Goal: Task Accomplishment & Management: Manage account settings

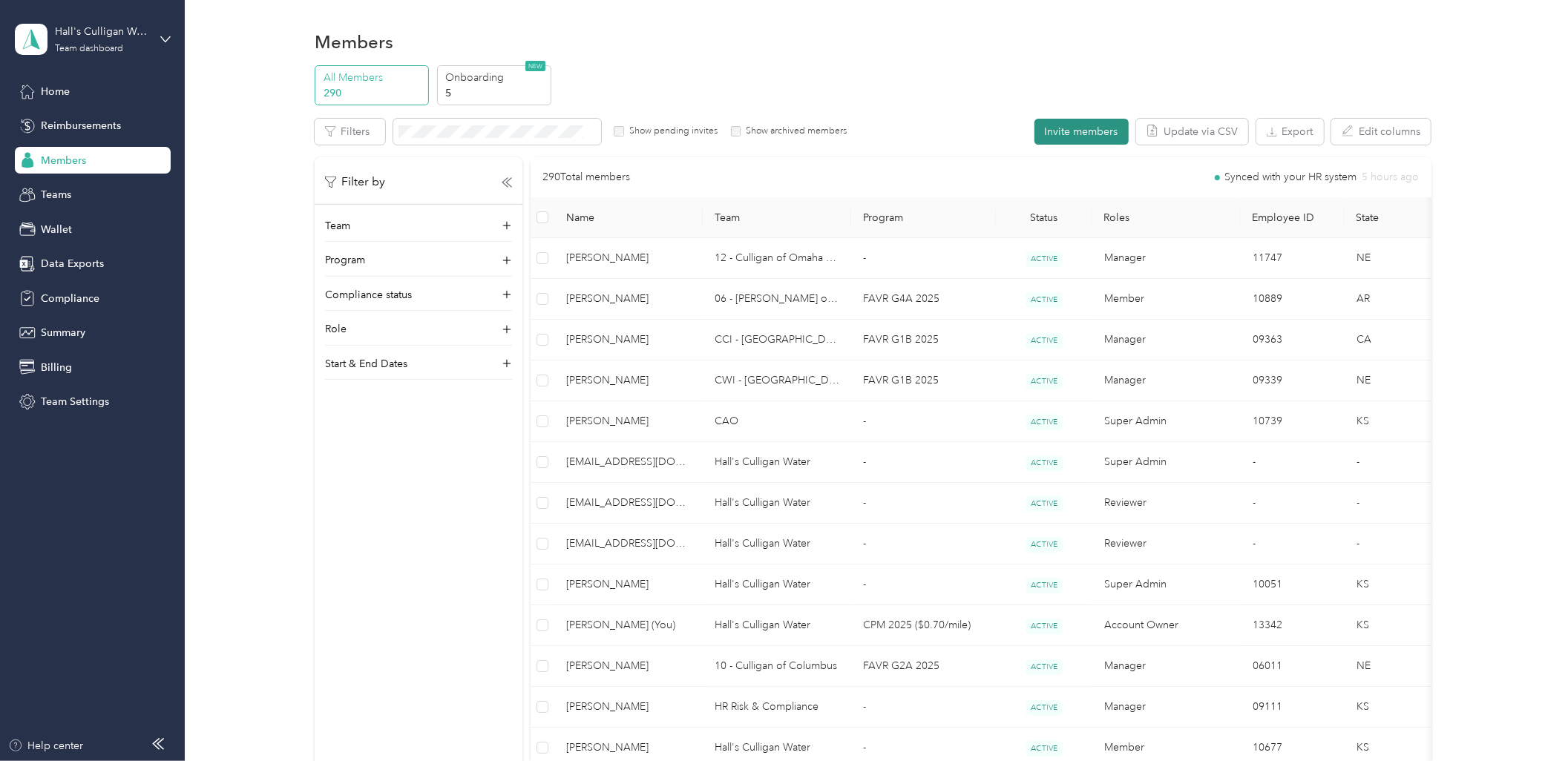
click at [1079, 130] on button "Invite members" at bounding box center [1081, 131] width 94 height 26
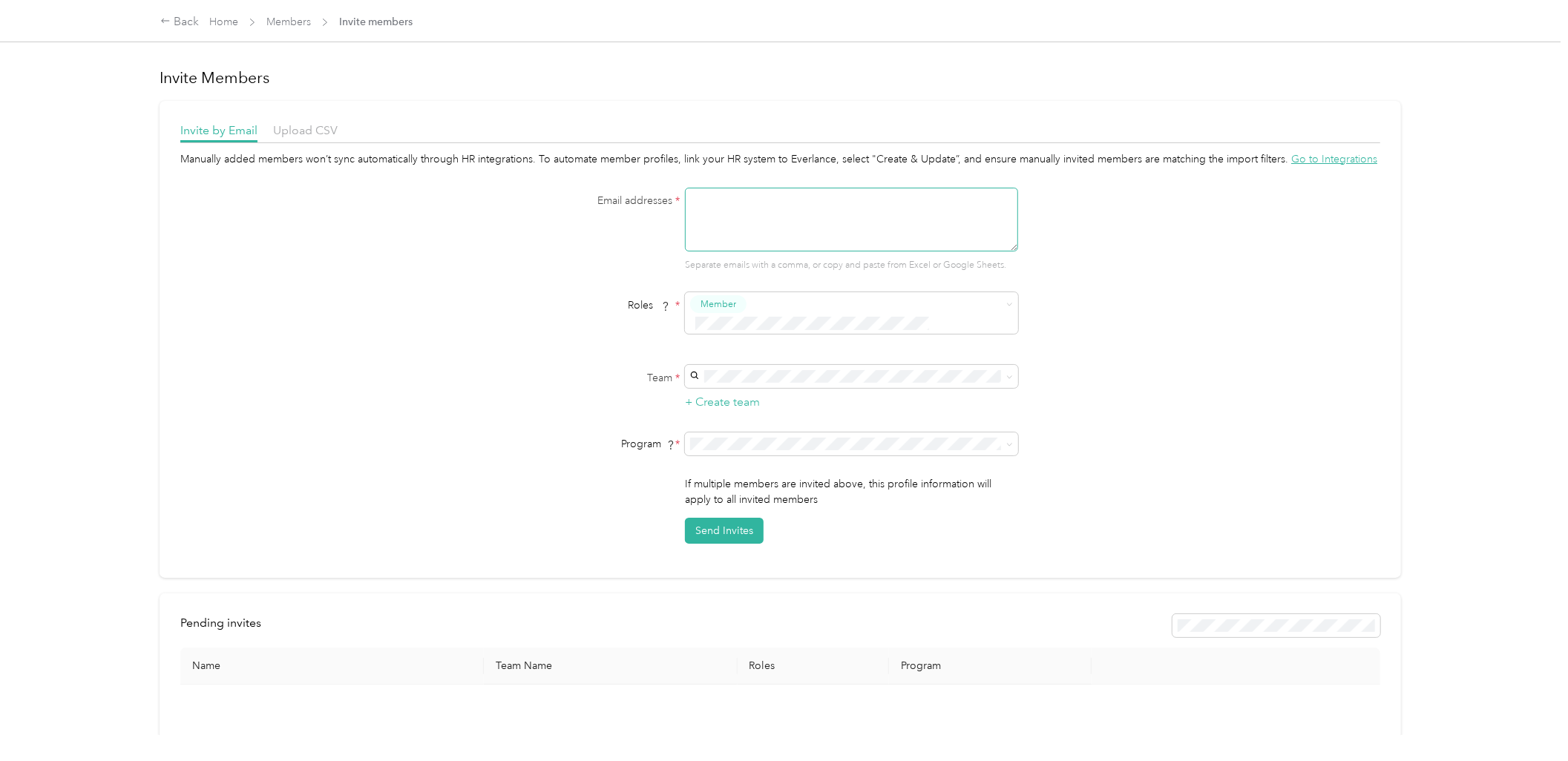
click at [778, 215] on textarea at bounding box center [851, 220] width 333 height 63
click at [729, 213] on textarea at bounding box center [851, 220] width 333 height 63
type textarea "[EMAIL_ADDRESS][DOMAIN_NAME]"
type button "2367932af82246a98c1b1502f22b7d52"
click at [869, 396] on p "[PERSON_NAME]" at bounding box center [850, 402] width 312 height 15
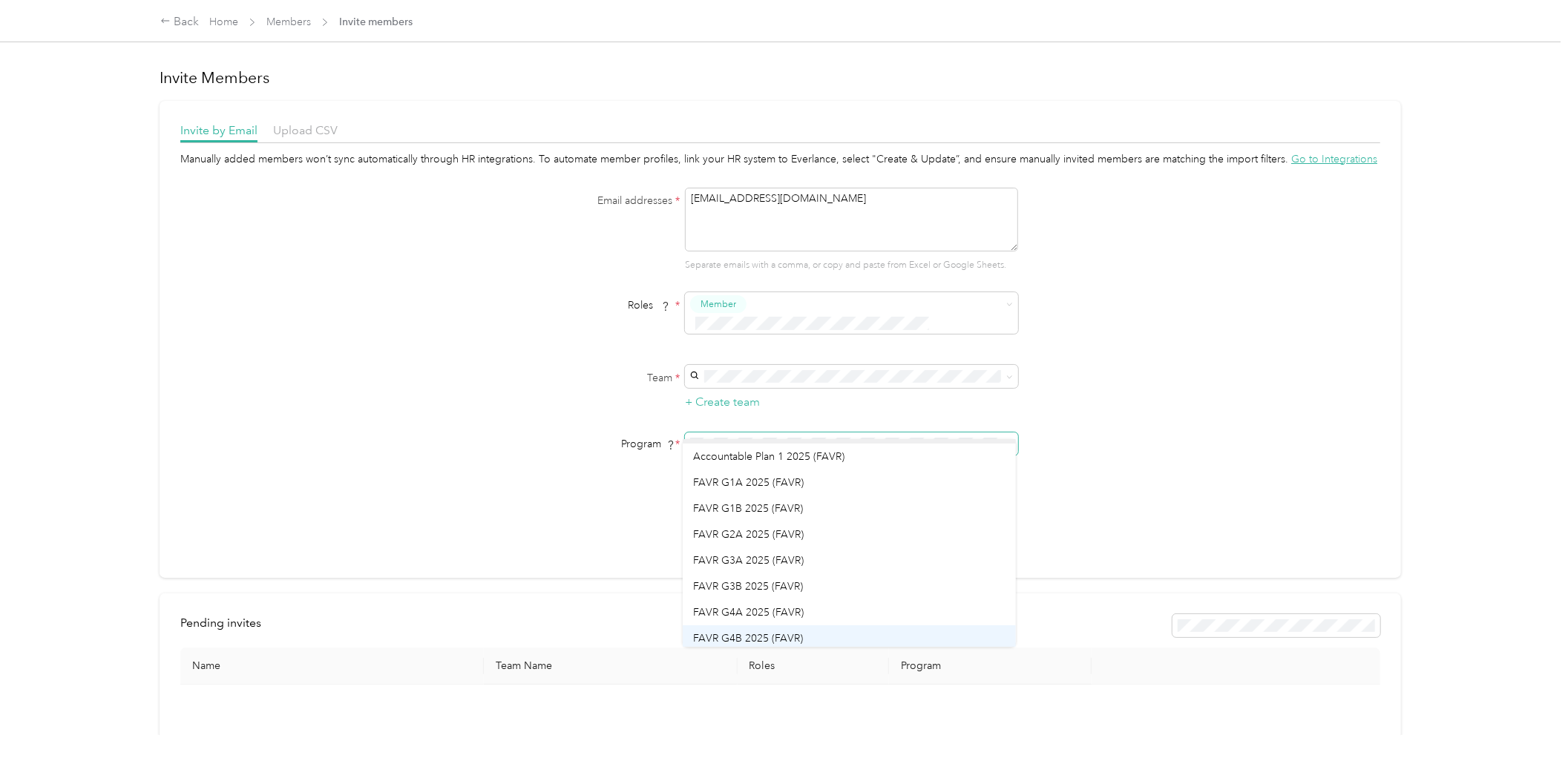
scroll to position [137, 0]
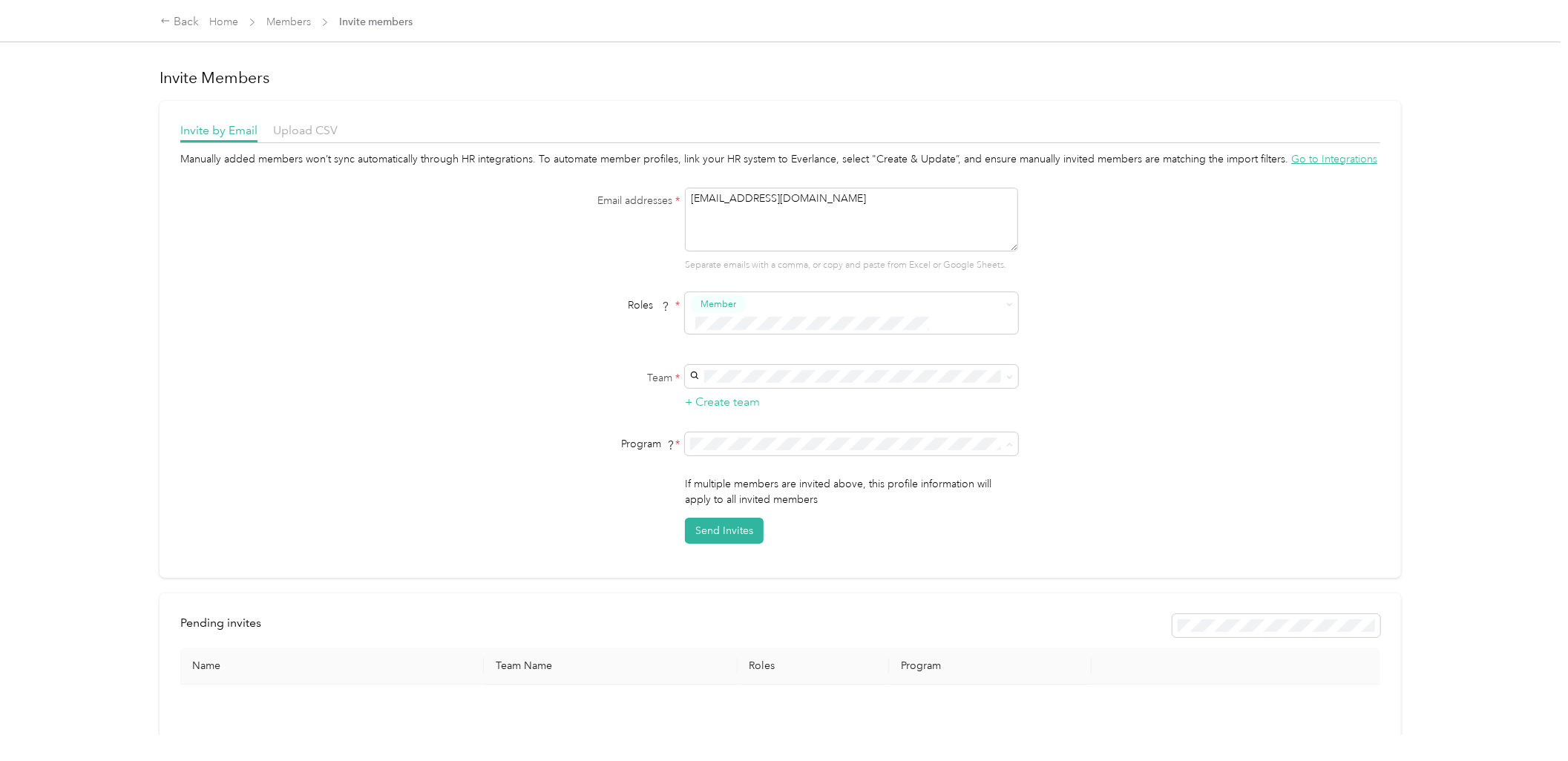
click at [754, 577] on li "FAVR G4A 2025 (FAVR)" at bounding box center [849, 575] width 333 height 26
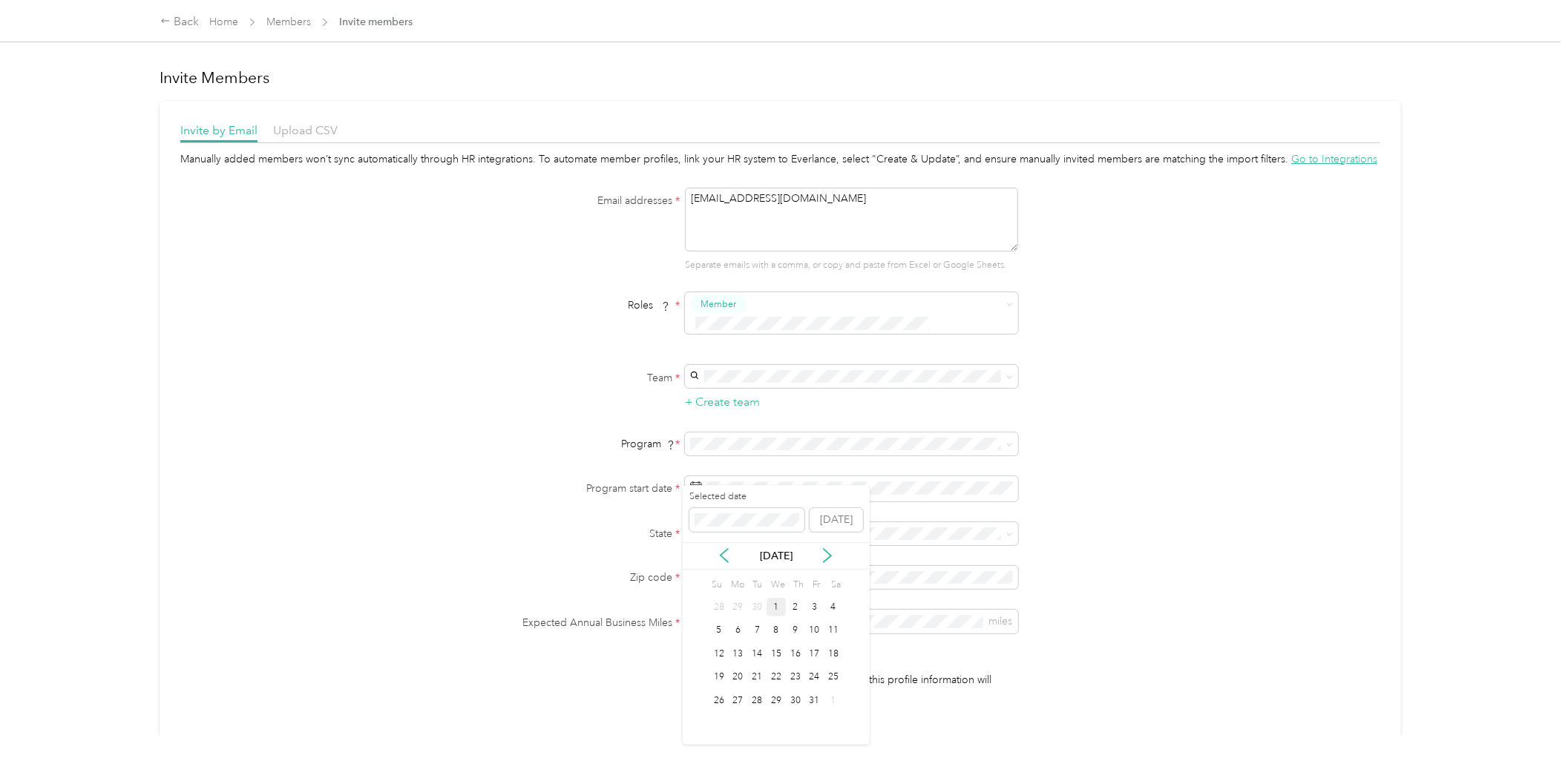
click at [771, 606] on div "1" at bounding box center [776, 607] width 19 height 19
click at [768, 606] on p "[US_STATE]" at bounding box center [850, 613] width 312 height 15
click at [319, 532] on div "Manually added members won’t sync automatically through HR integrations. To aut…" at bounding box center [780, 445] width 1200 height 589
click at [443, 388] on div "Manually added members won’t sync automatically through HR integrations. To aut…" at bounding box center [780, 445] width 1200 height 589
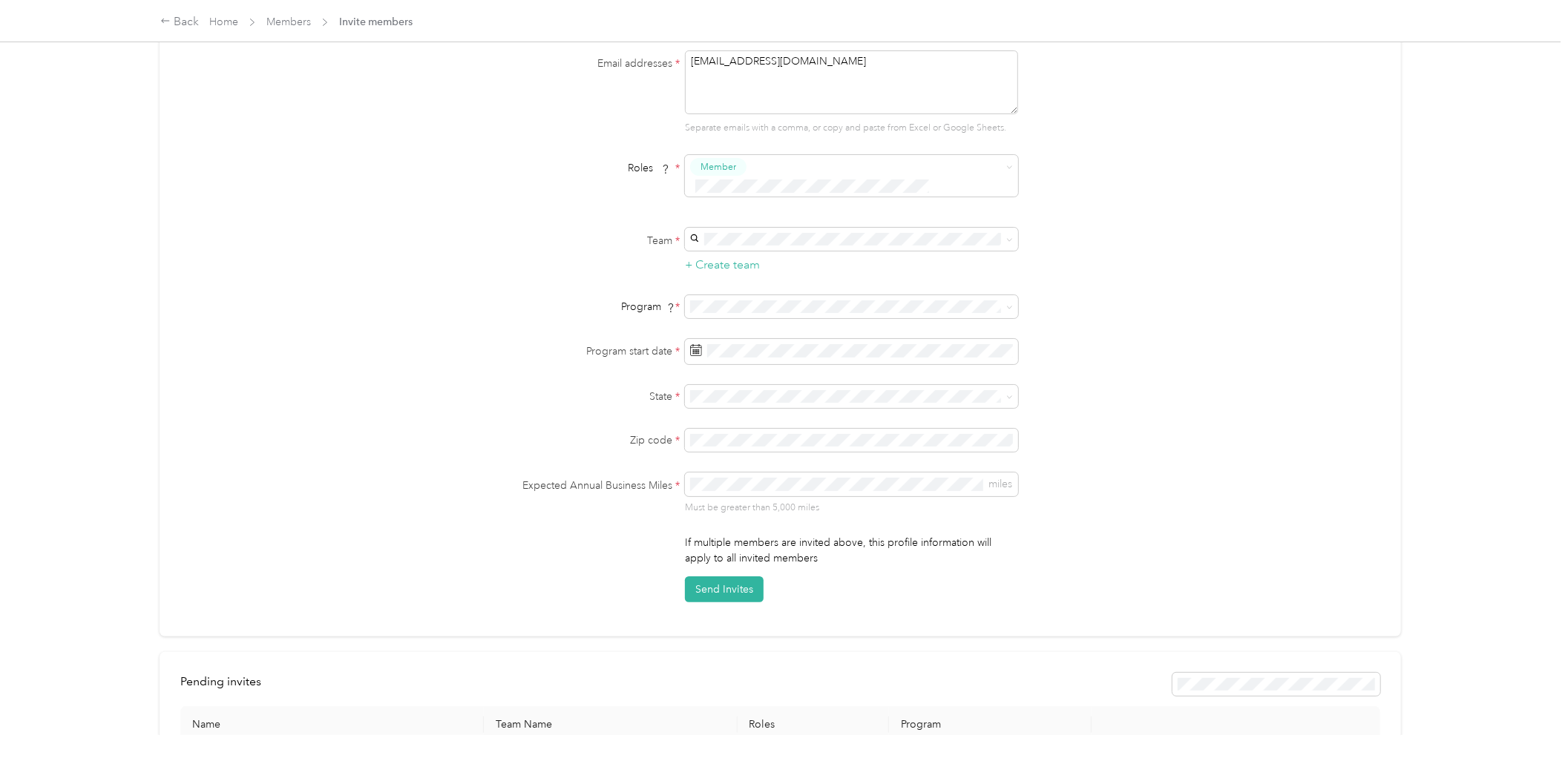
scroll to position [0, 0]
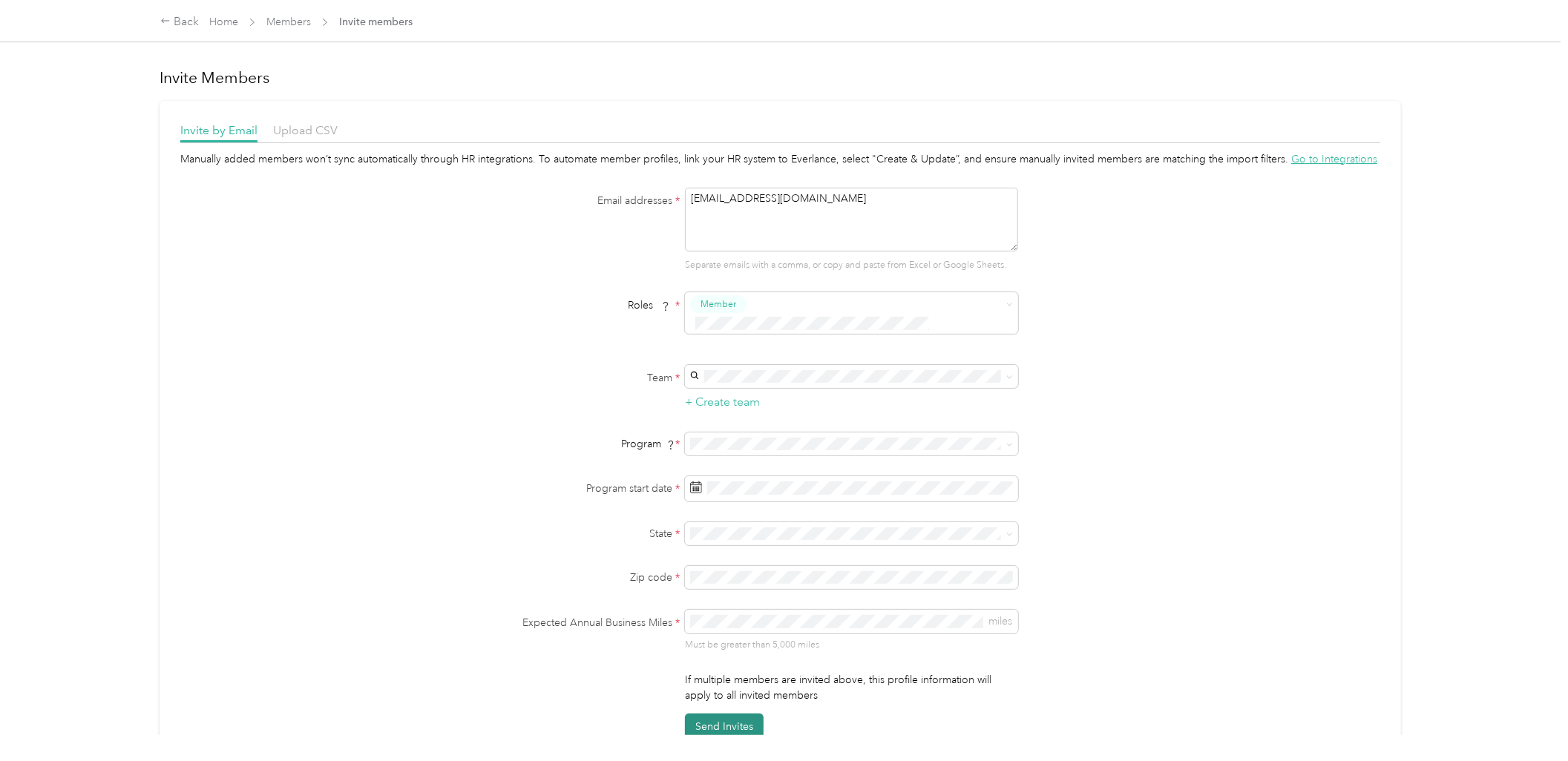
click at [701, 714] on button "Send Invites" at bounding box center [724, 727] width 79 height 26
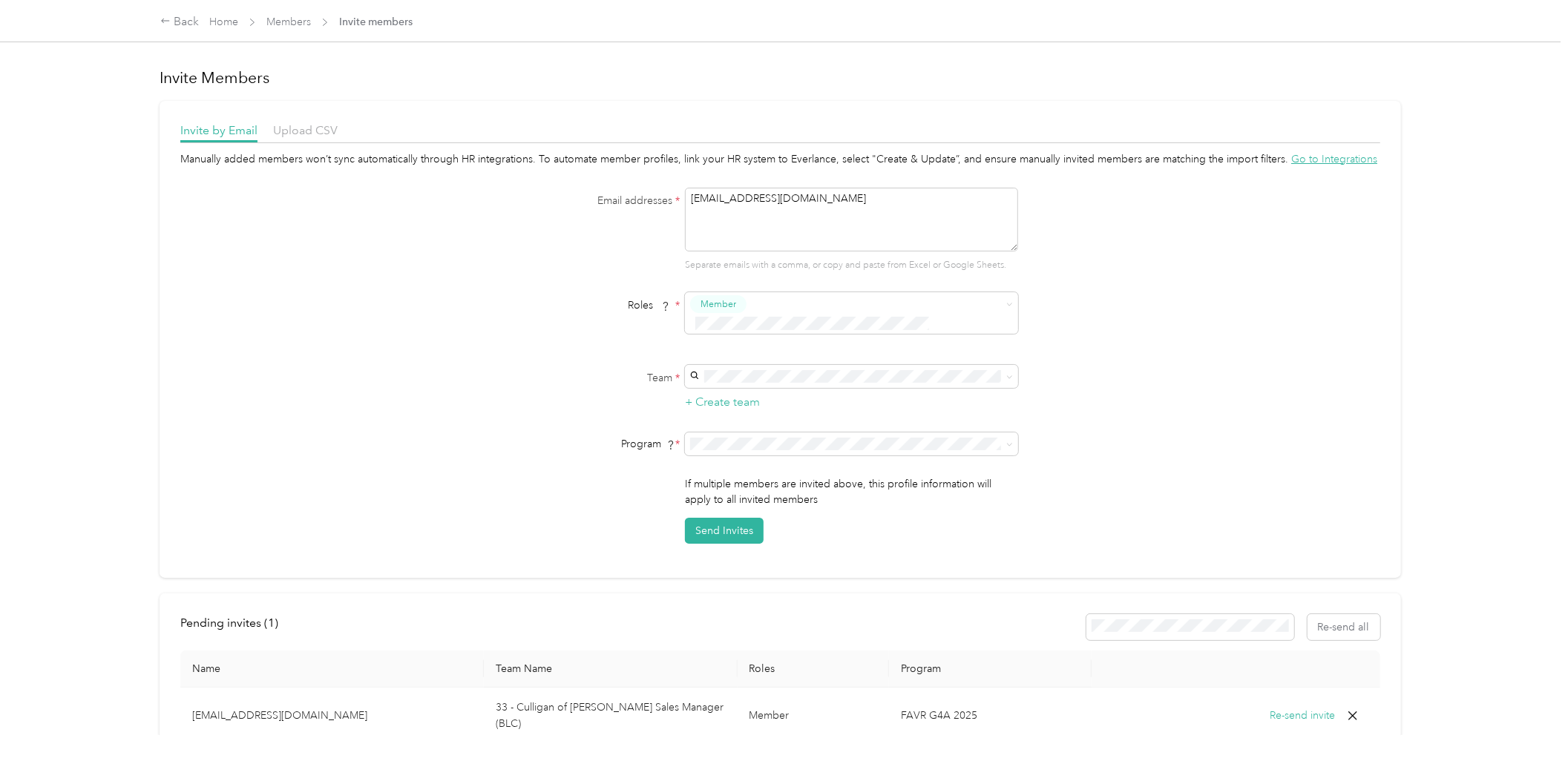
click at [431, 341] on div "Manually added members won’t sync automatically through HR integrations. To aut…" at bounding box center [780, 347] width 1200 height 393
drag, startPoint x: 836, startPoint y: 206, endPoint x: 469, endPoint y: 199, distance: 367.1
click at [469, 199] on div "Manually added members won’t sync automatically through HR integrations. To aut…" at bounding box center [780, 347] width 1200 height 393
click at [80, 232] on div "Back Home Members Invite members Invite Members Invite by Email Upload CSV Manu…" at bounding box center [780, 380] width 1560 height 761
click at [69, 166] on div "Back Home Members Invite members Invite Members Invite by Email Upload CSV Manu…" at bounding box center [780, 380] width 1560 height 761
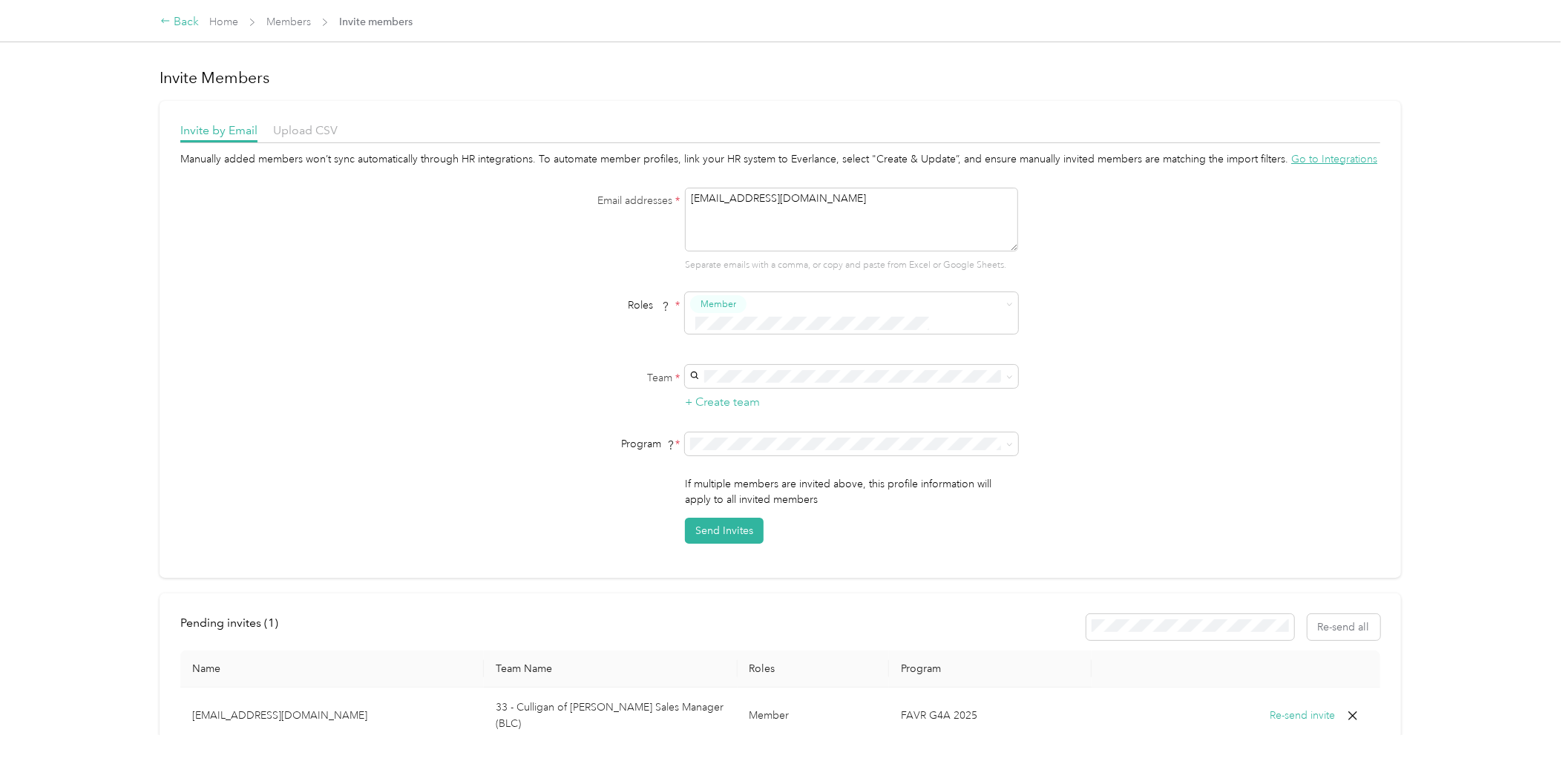
click at [187, 19] on div "Back" at bounding box center [179, 22] width 39 height 18
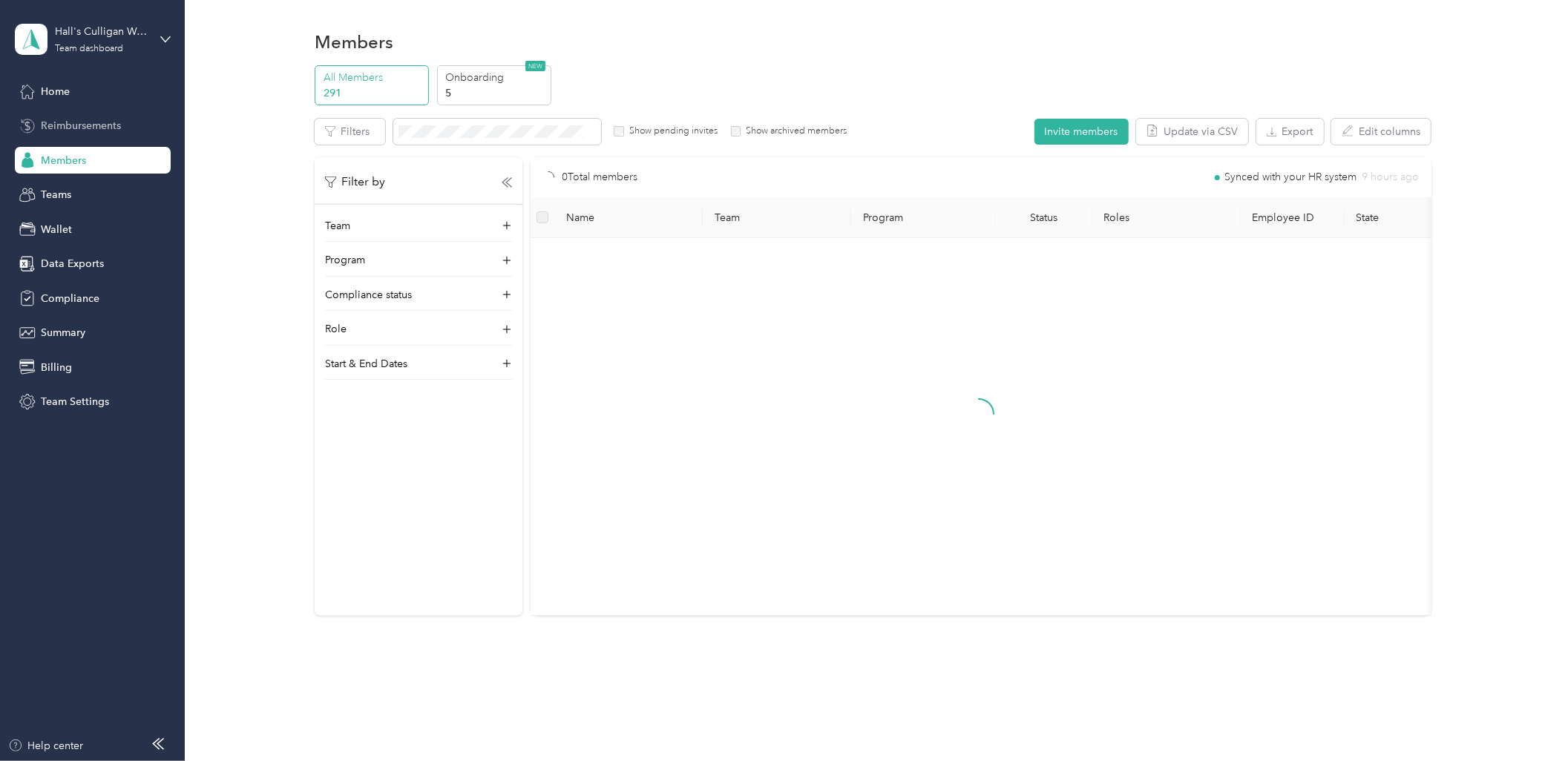
click at [61, 121] on span "Reimbursements" at bounding box center [81, 125] width 80 height 15
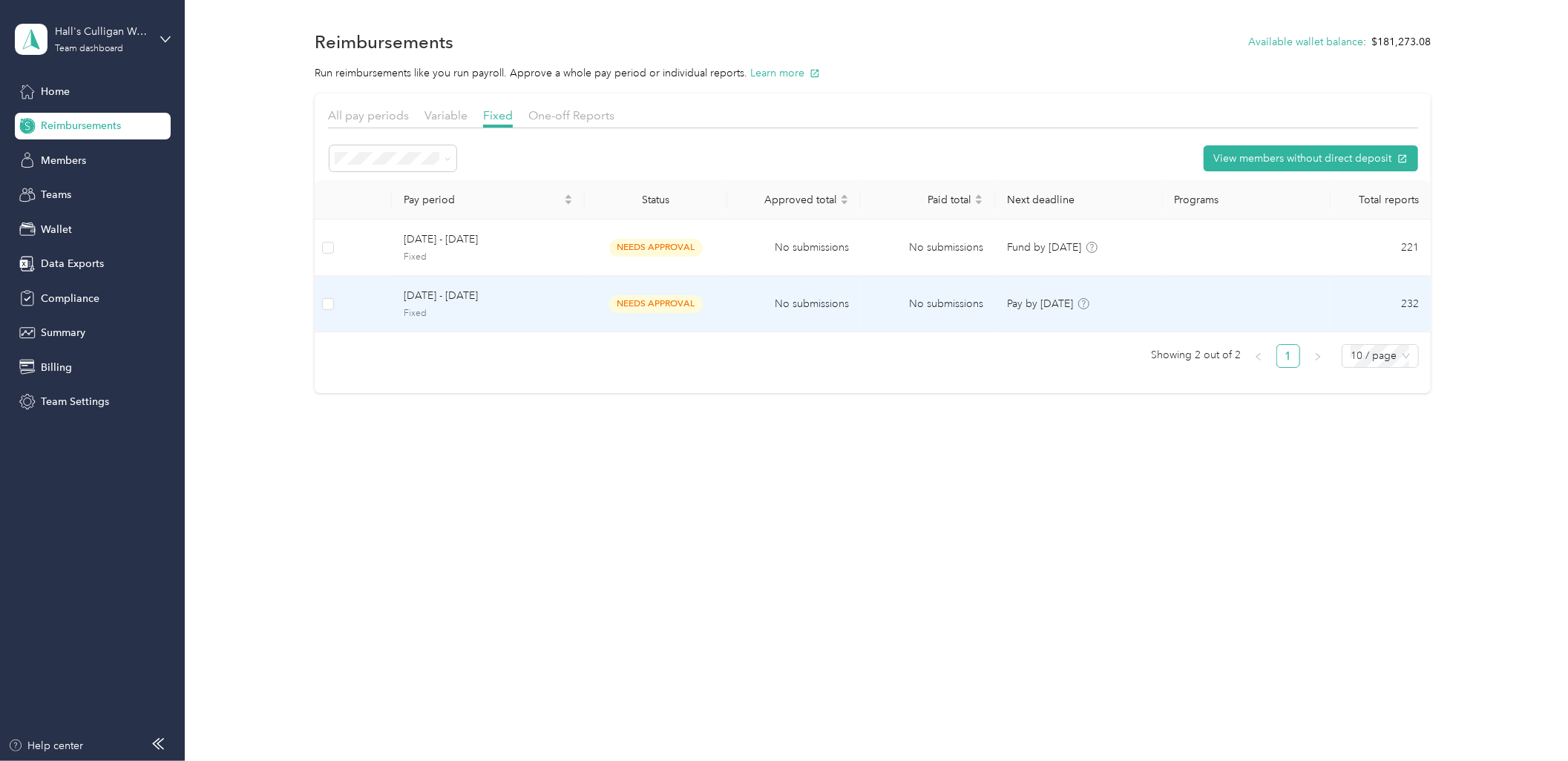
click at [751, 307] on td "No submissions" at bounding box center [794, 305] width 135 height 57
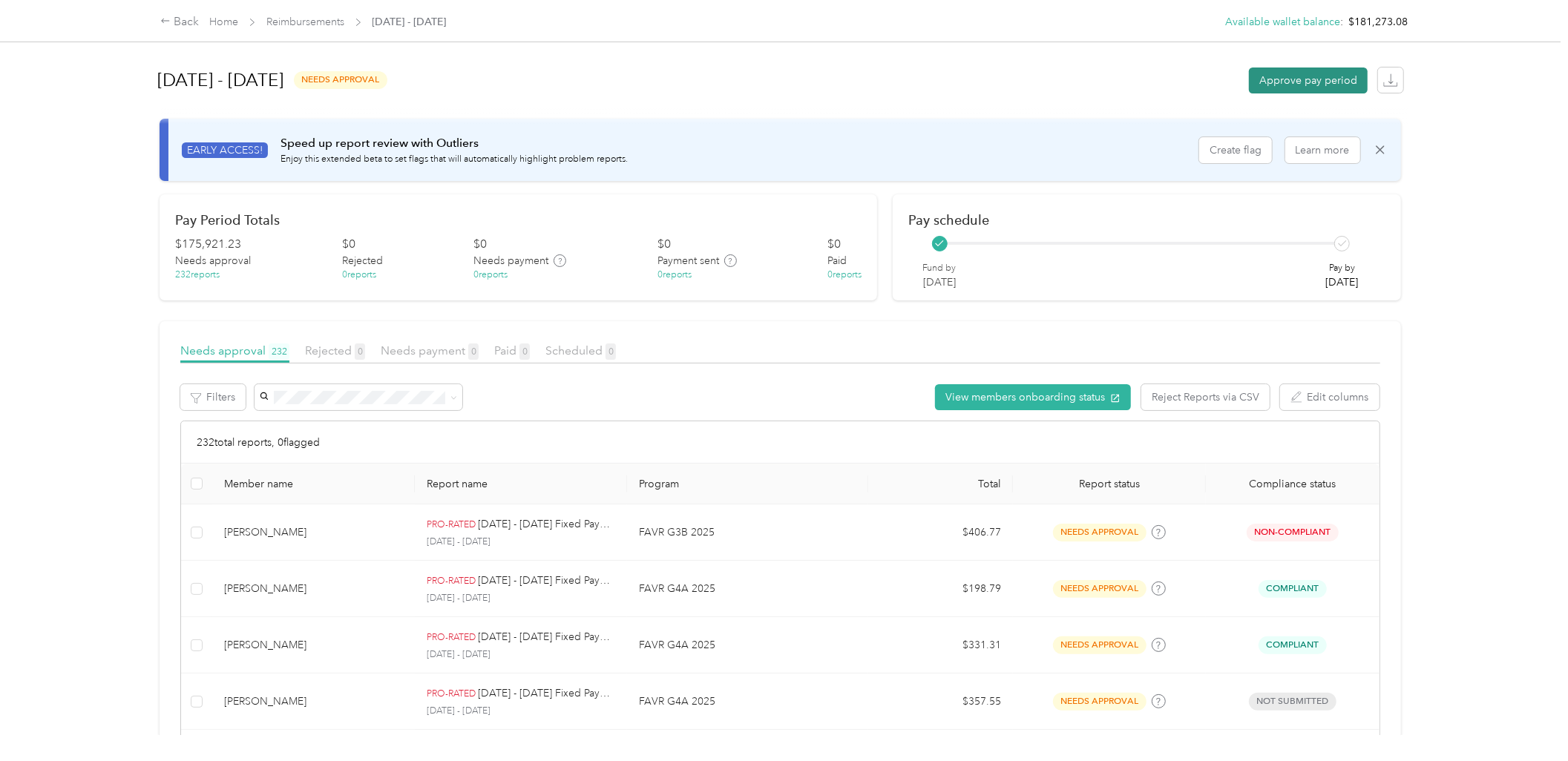
click at [1307, 82] on button "Approve pay period" at bounding box center [1308, 81] width 118 height 26
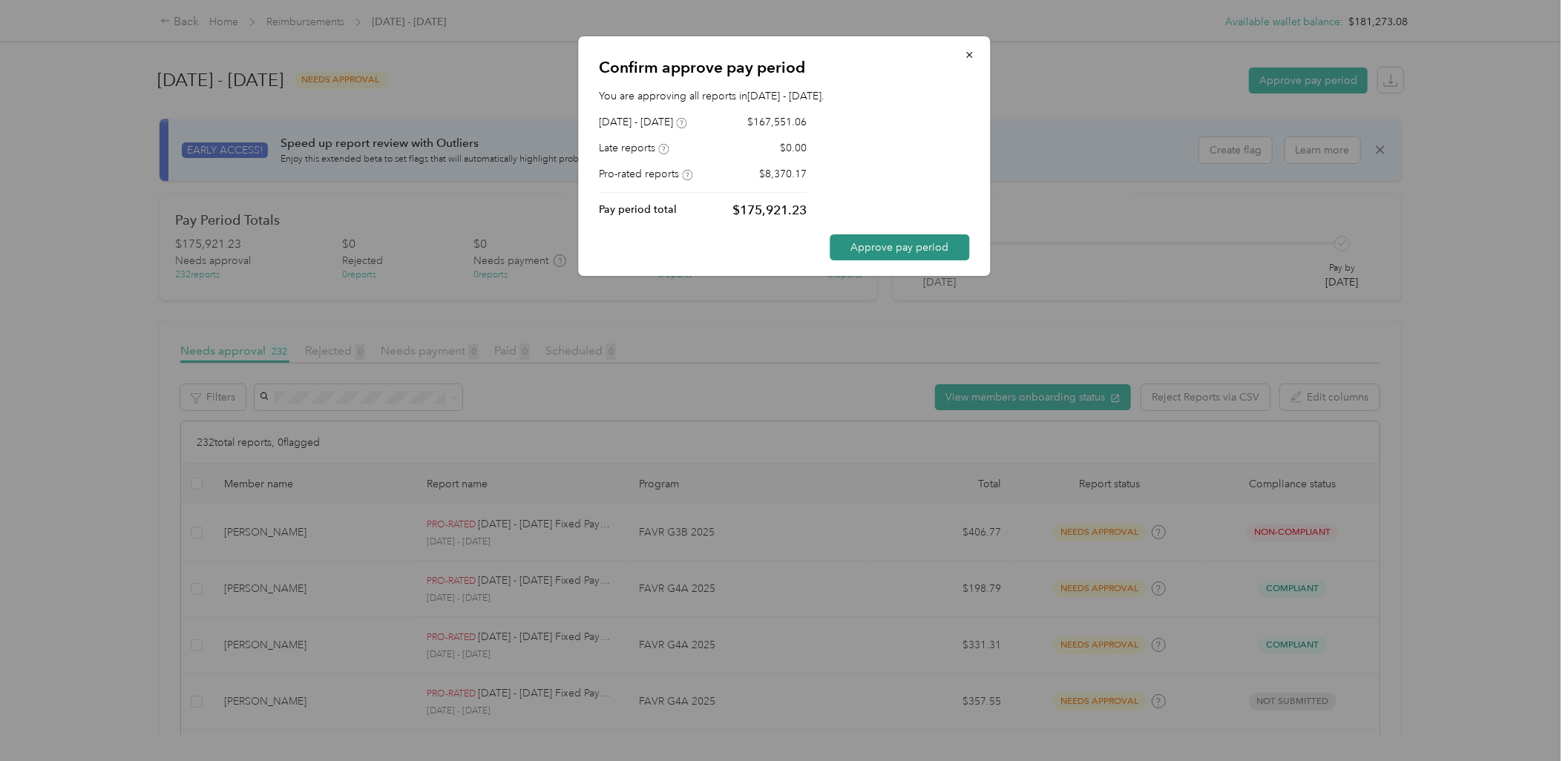
click at [930, 245] on button "Approve pay period" at bounding box center [899, 247] width 140 height 26
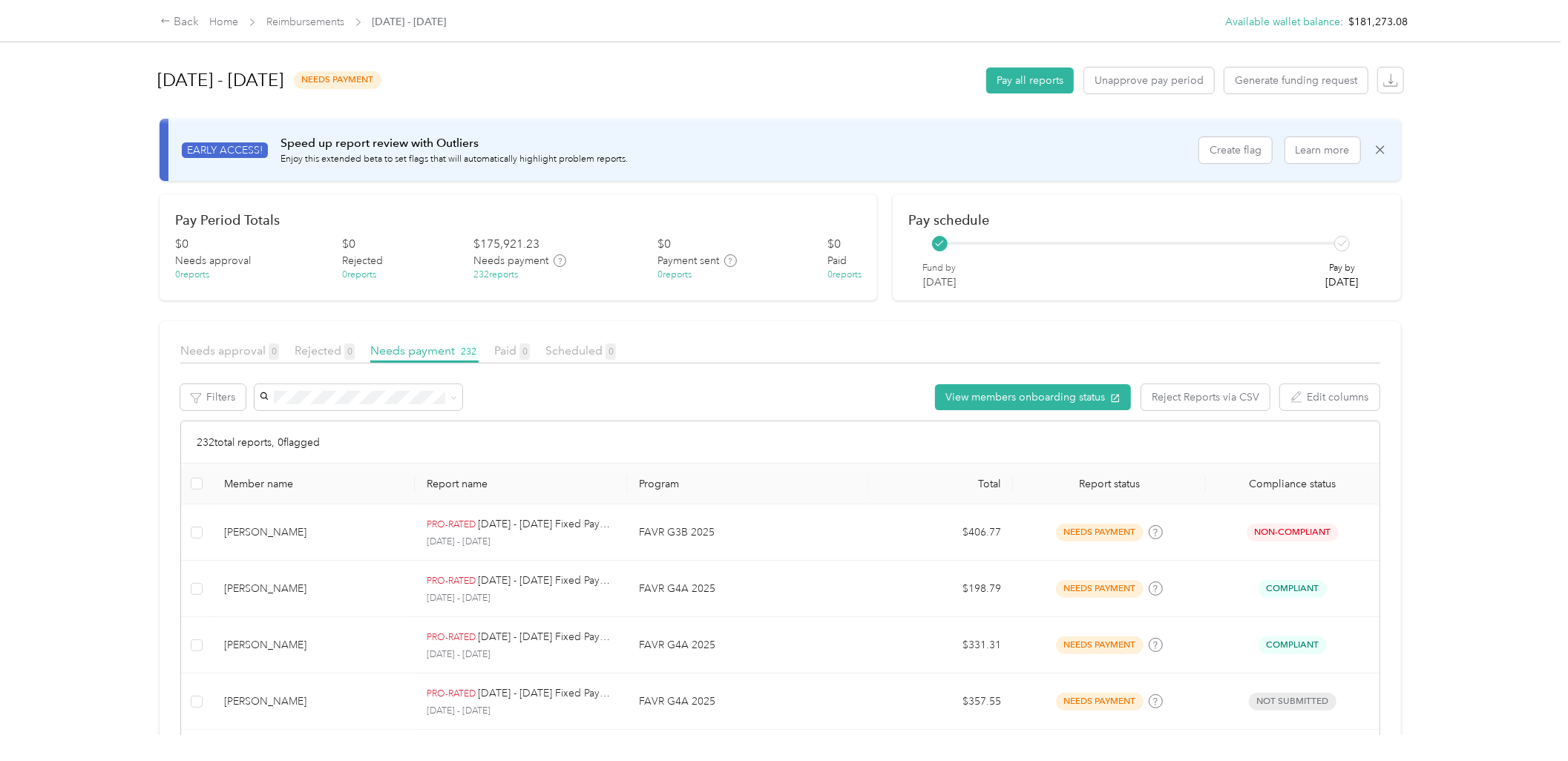
click at [112, 323] on div "Back Home Reimbursements [DATE] - [DATE] Available wallet balance : $181,273.08…" at bounding box center [780, 380] width 1560 height 761
click at [1019, 71] on button "Pay all reports" at bounding box center [1030, 81] width 88 height 26
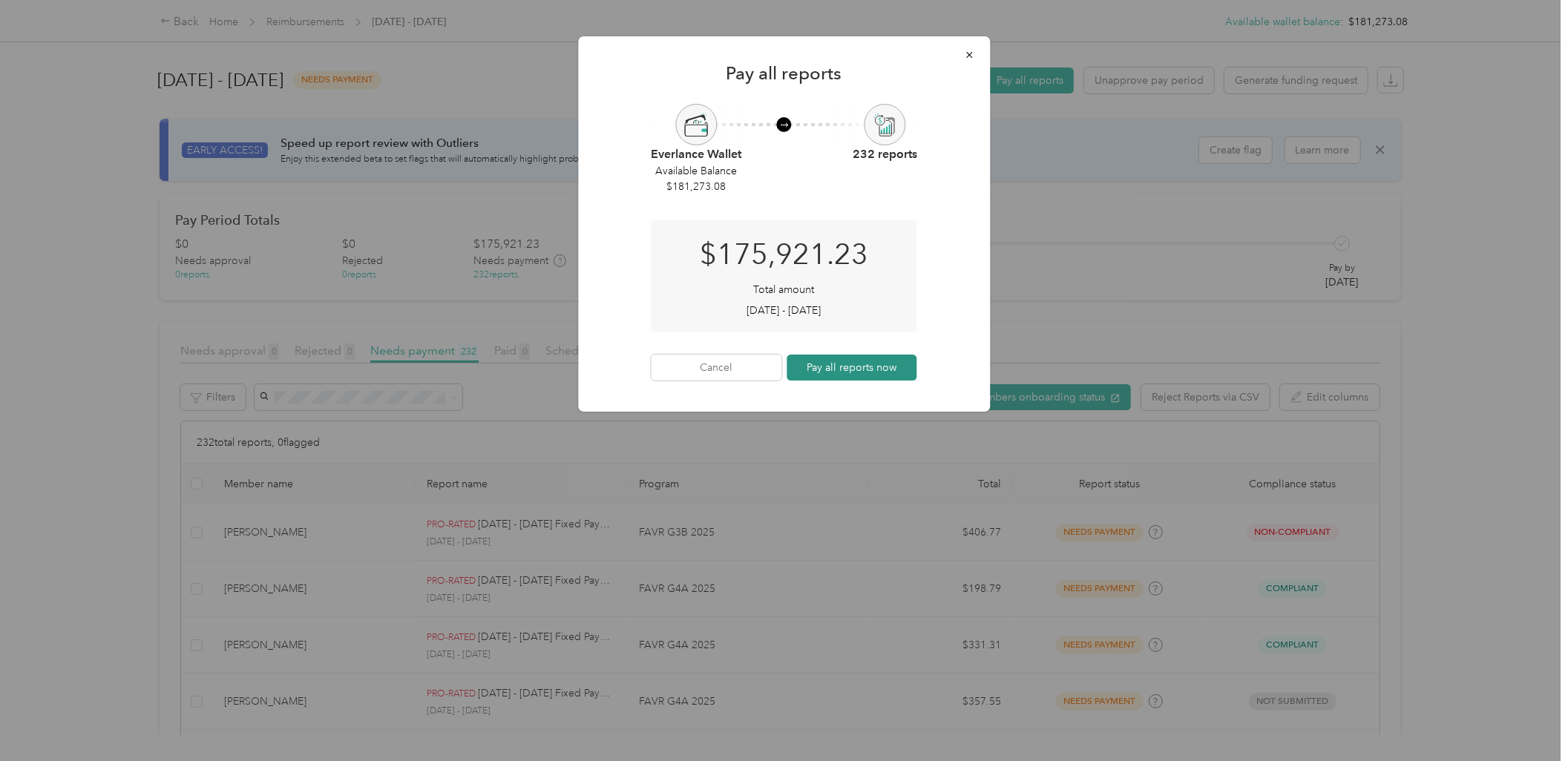
click at [877, 361] on button "Pay all reports now" at bounding box center [852, 367] width 130 height 26
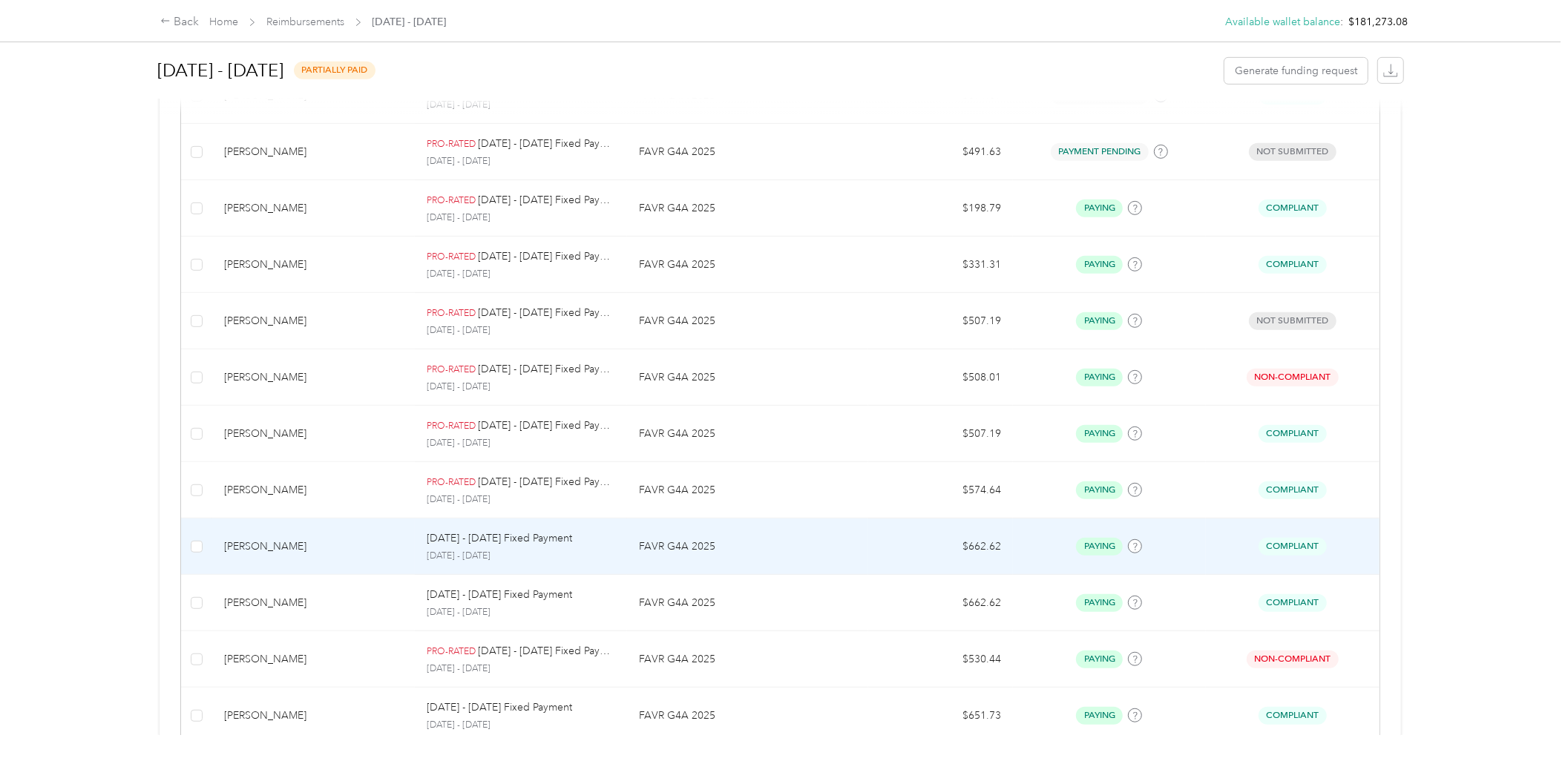
scroll to position [275, 0]
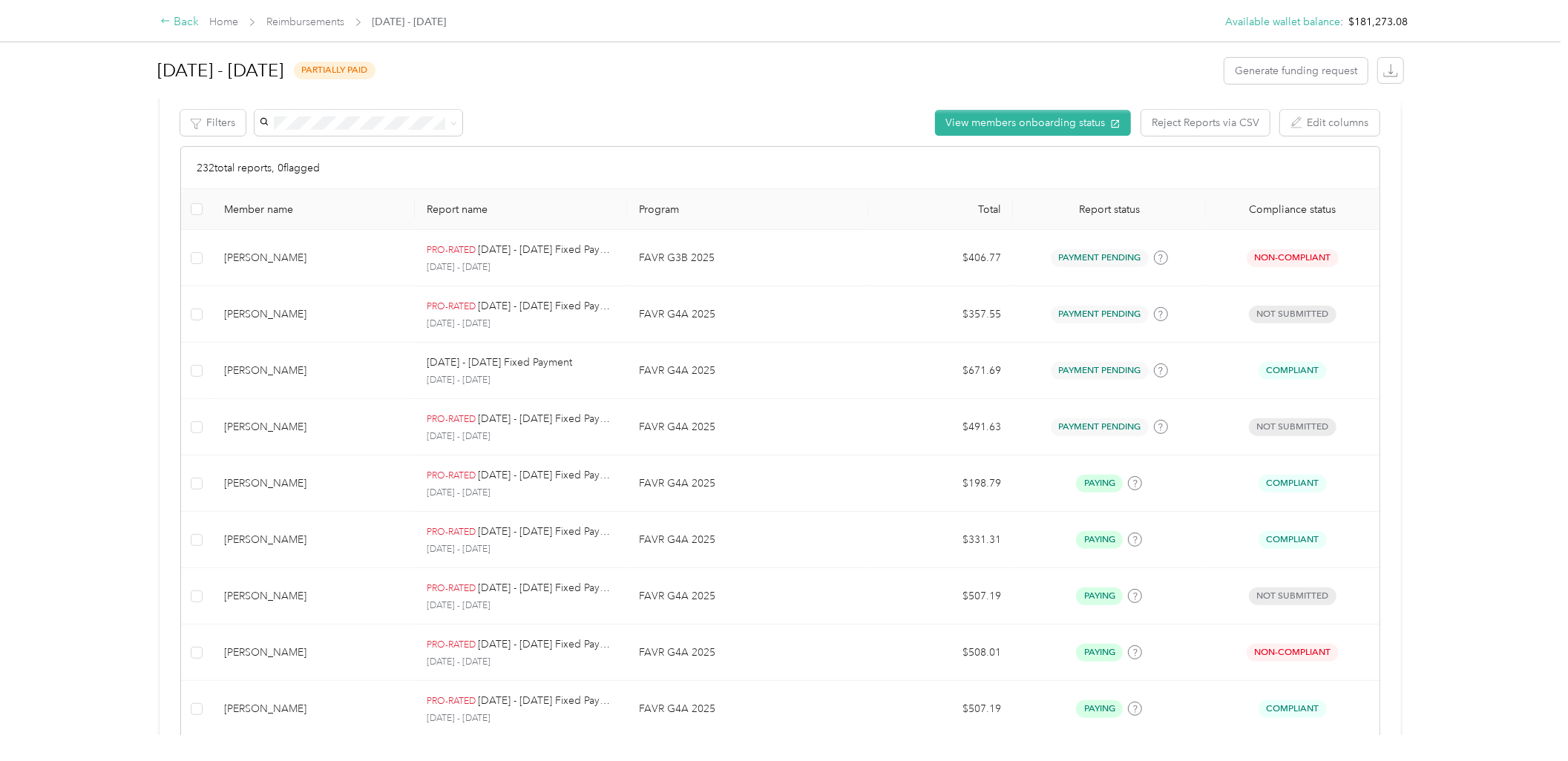
click at [179, 19] on div "Back" at bounding box center [179, 22] width 39 height 18
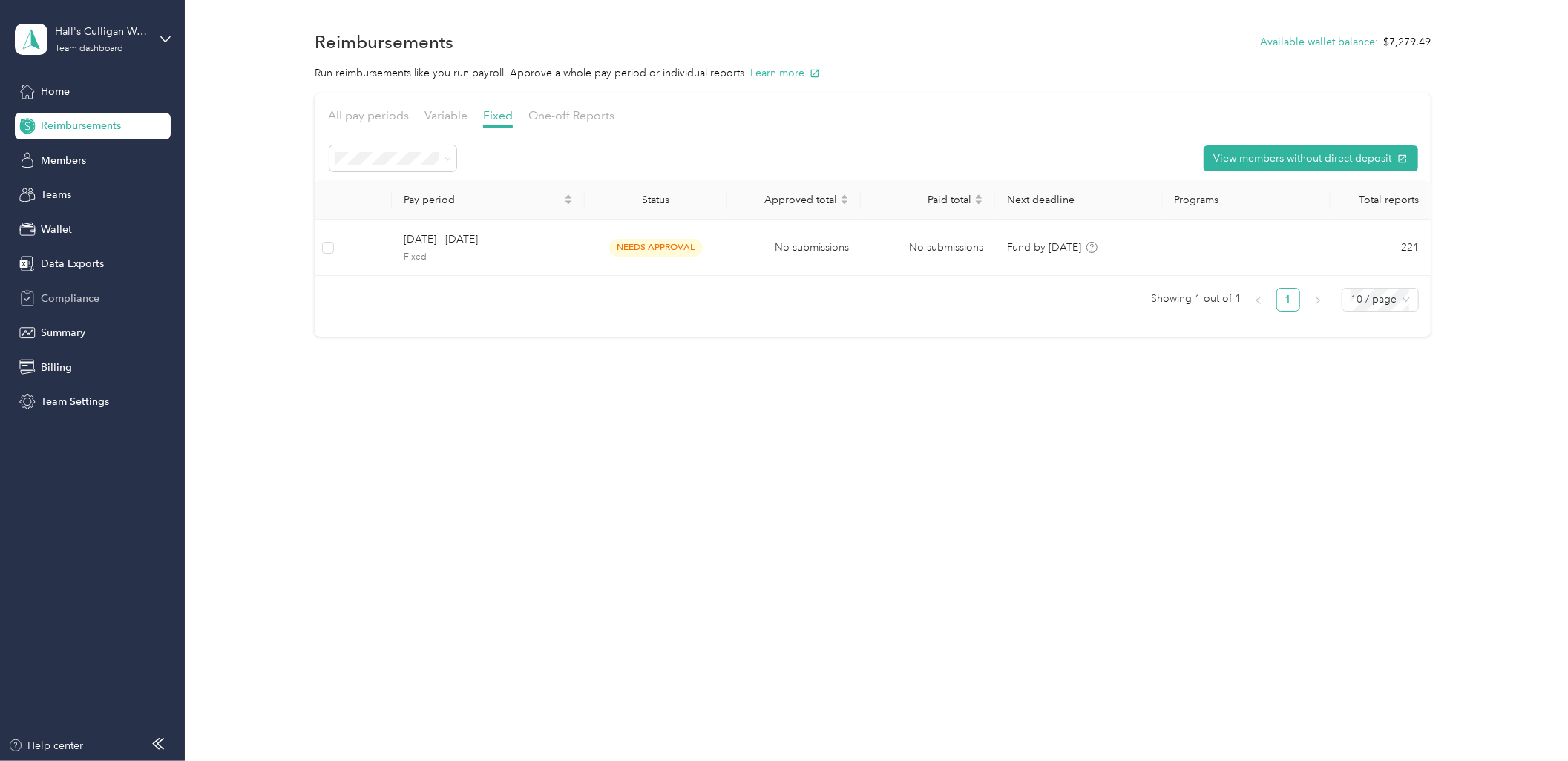
click at [78, 299] on span "Compliance" at bounding box center [70, 299] width 58 height 15
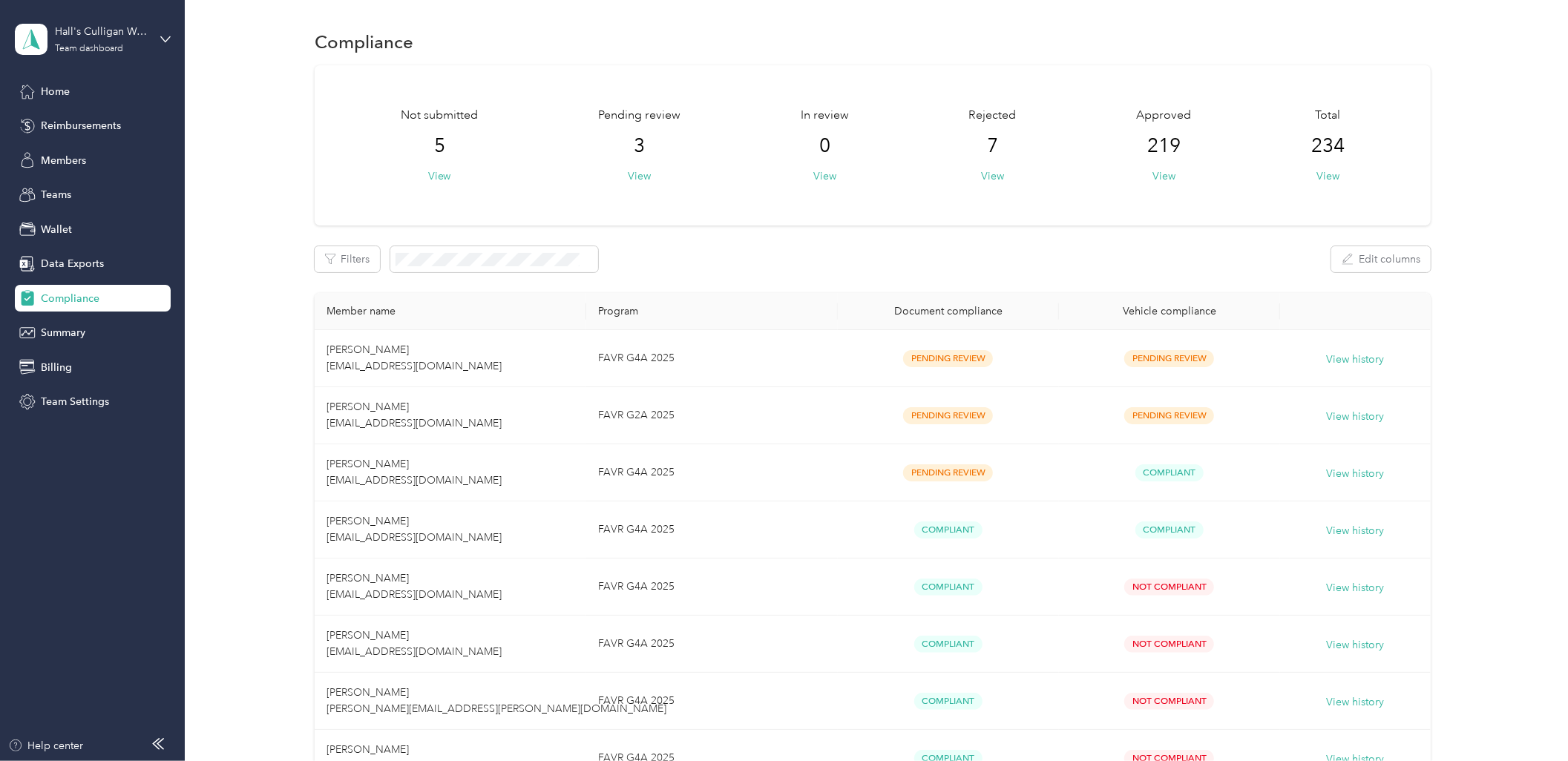
click at [63, 156] on span "Members" at bounding box center [64, 160] width 45 height 15
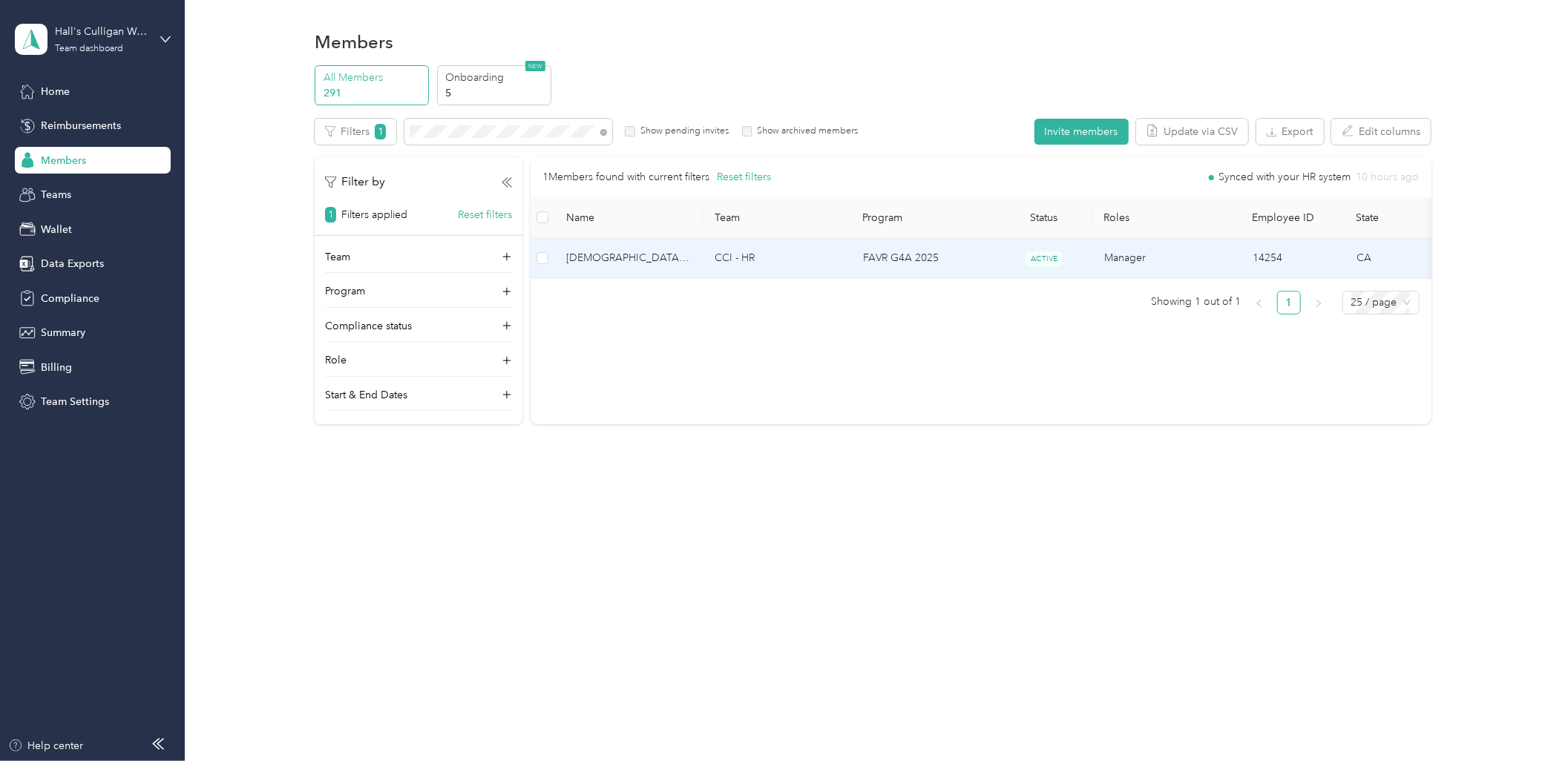
click at [810, 269] on td "CCI - HR" at bounding box center [777, 259] width 148 height 41
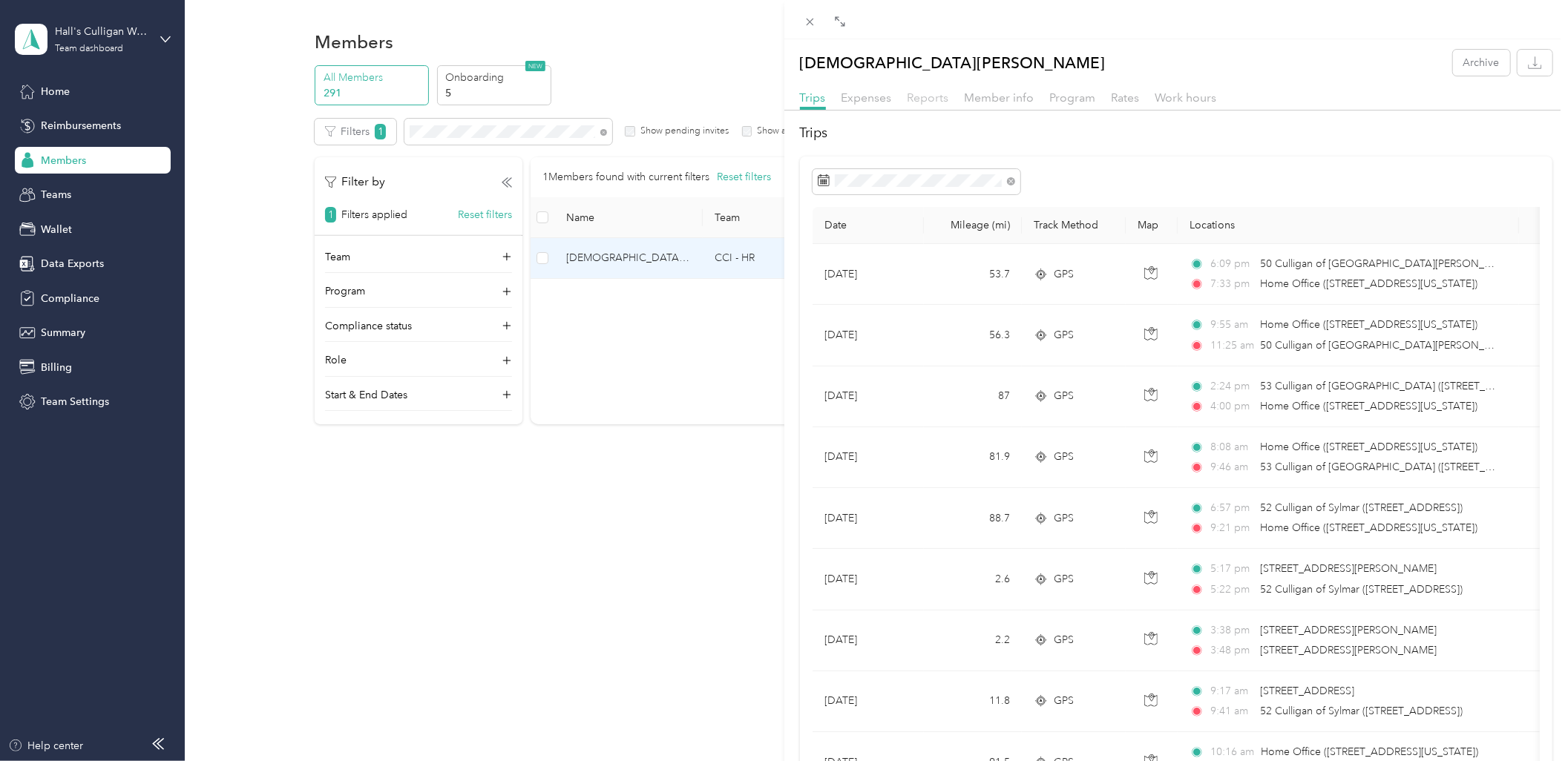
click at [929, 98] on span "Reports" at bounding box center [928, 97] width 41 height 14
